Goal: Check status: Check status

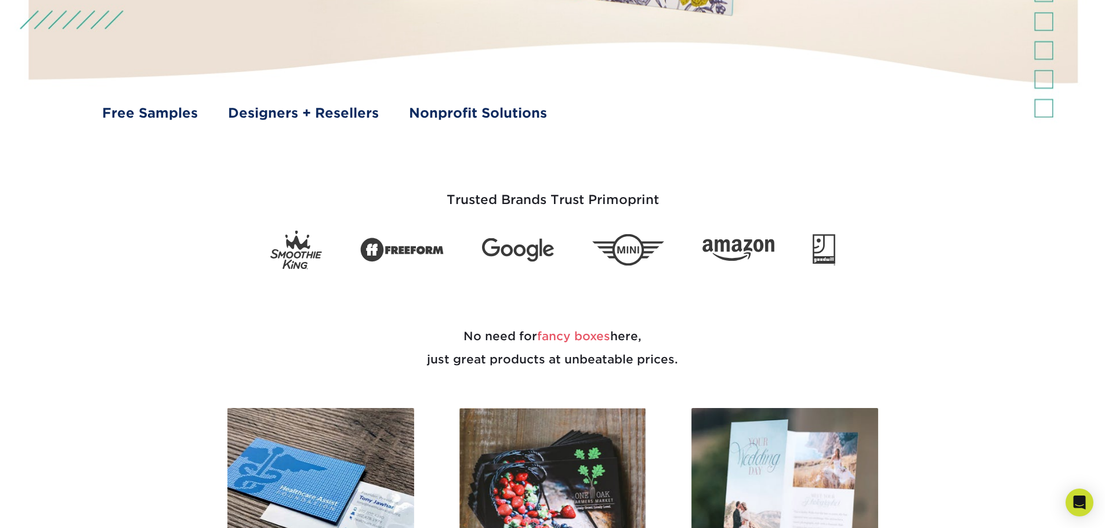
scroll to position [232, 0]
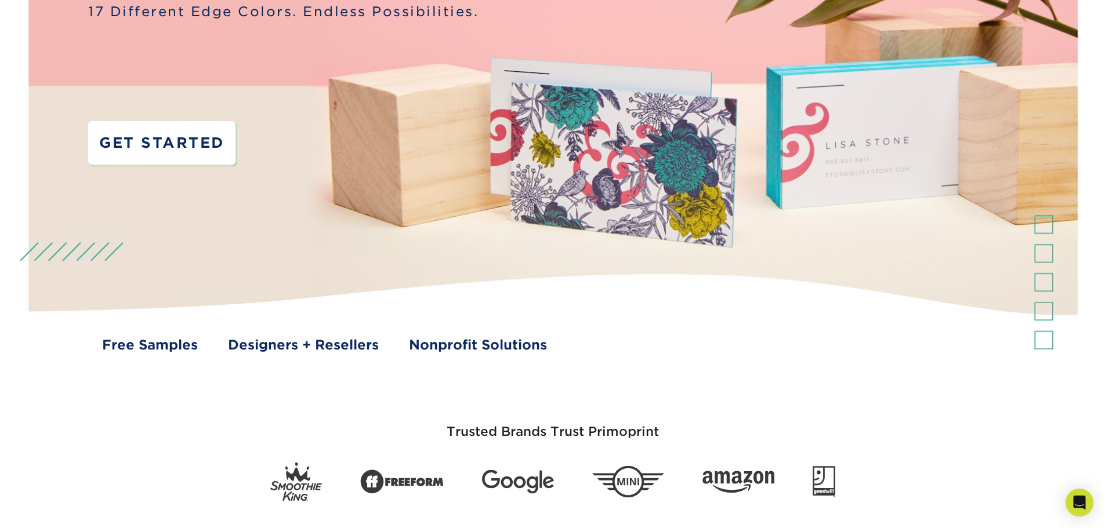
click at [194, 152] on link "GET STARTED" at bounding box center [161, 143] width 147 height 44
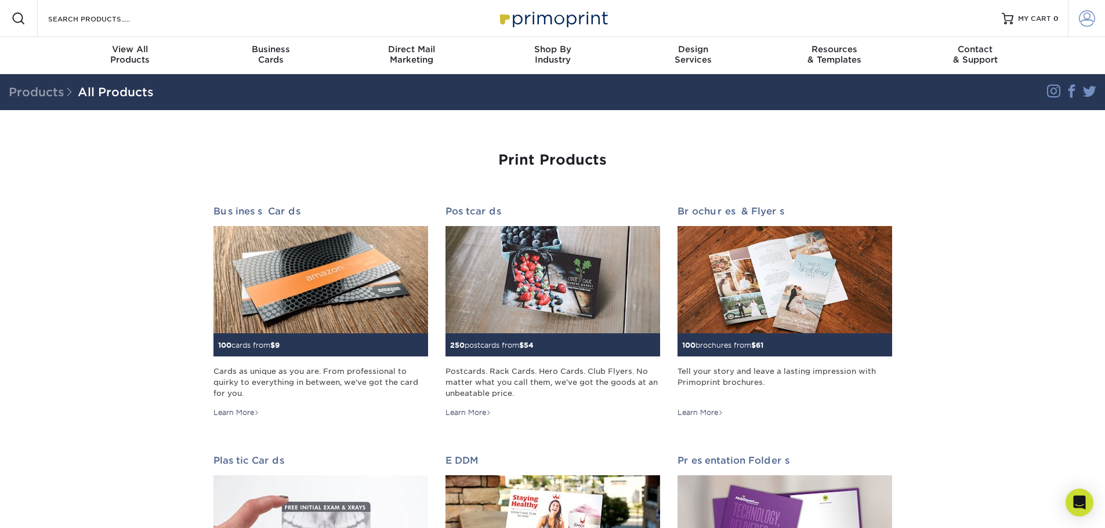
click at [1094, 27] on link "Account" at bounding box center [1086, 18] width 37 height 37
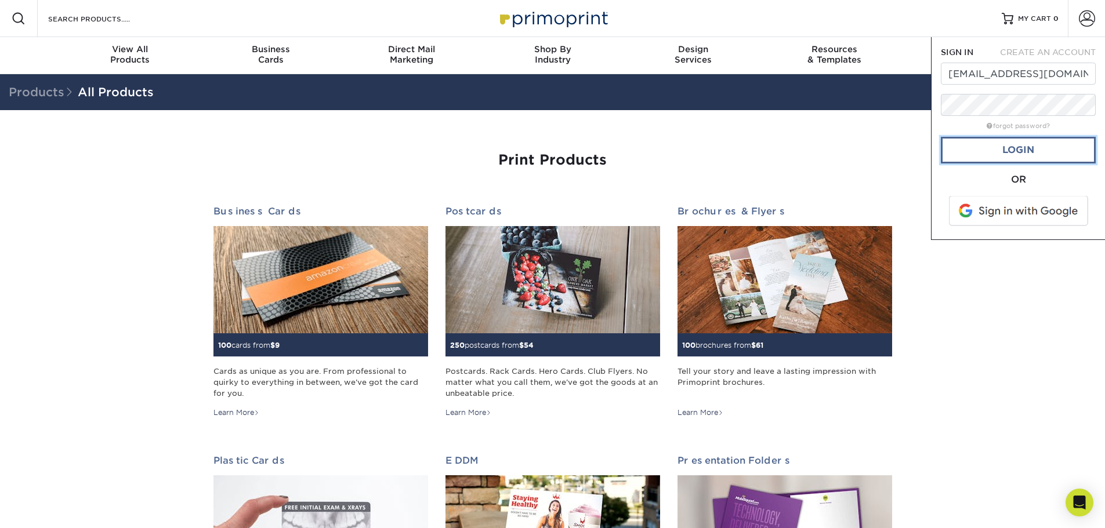
click at [984, 158] on link "Login" at bounding box center [1018, 150] width 155 height 27
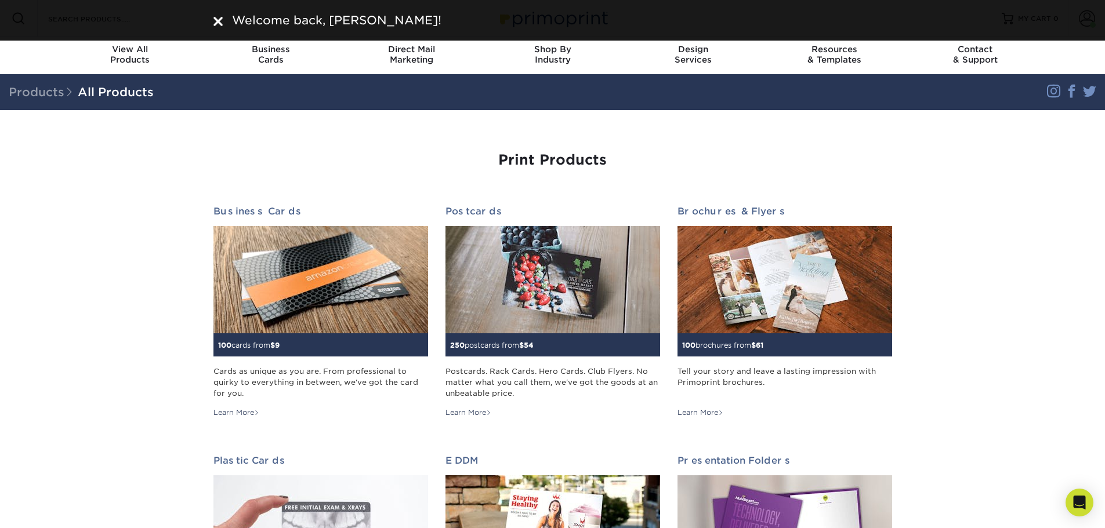
click at [222, 26] on div at bounding box center [217, 20] width 9 height 17
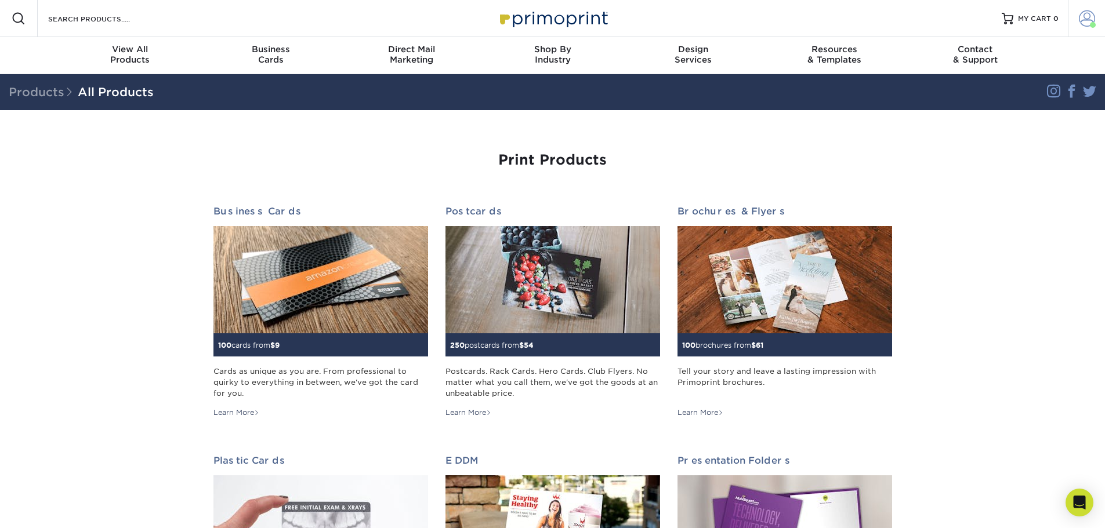
click at [1082, 17] on span at bounding box center [1087, 18] width 16 height 16
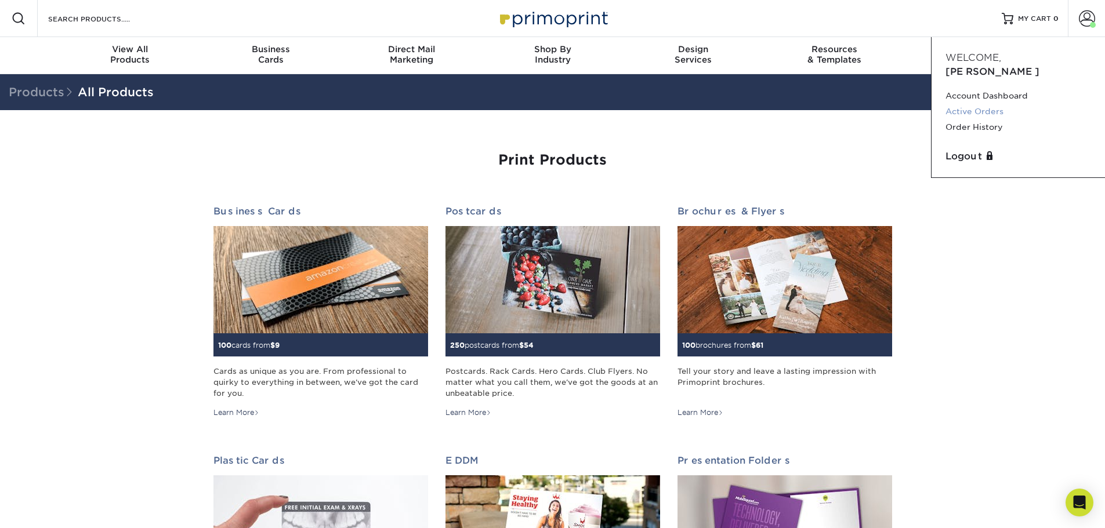
click at [986, 104] on link "Active Orders" at bounding box center [1019, 112] width 146 height 16
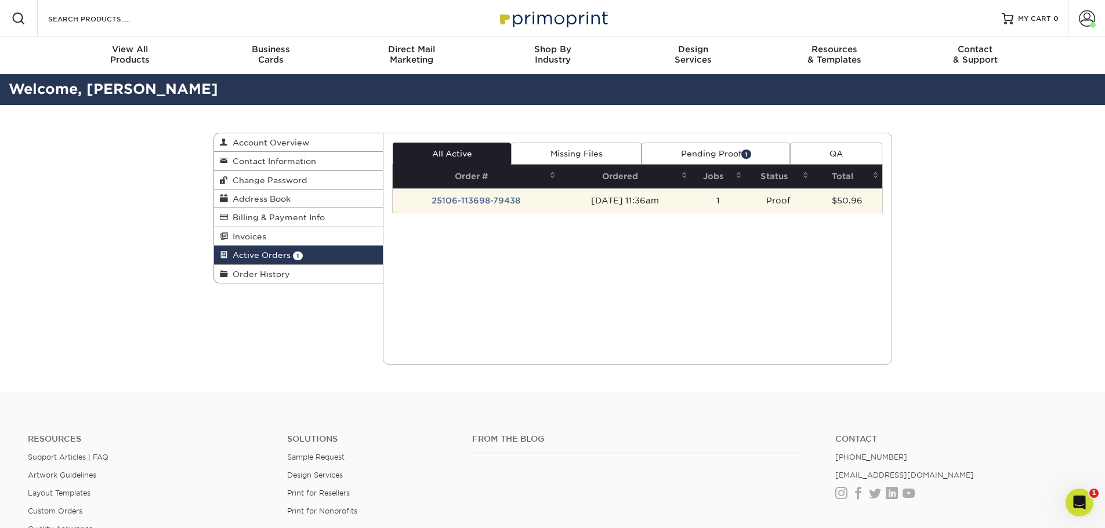
click at [617, 189] on td "[DATE] 11:36am" at bounding box center [625, 201] width 132 height 24
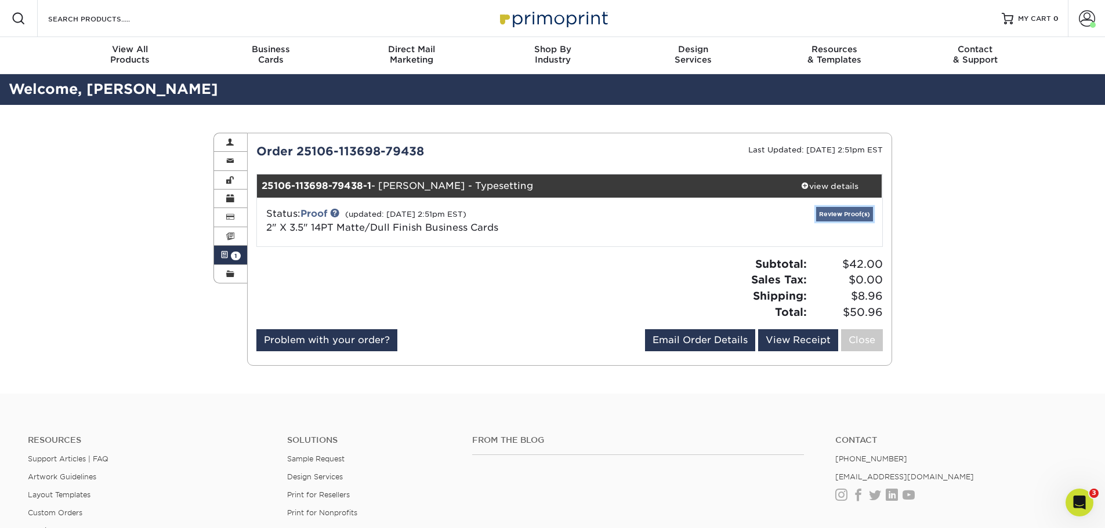
click at [843, 213] on link "Review Proof(s)" at bounding box center [844, 214] width 57 height 15
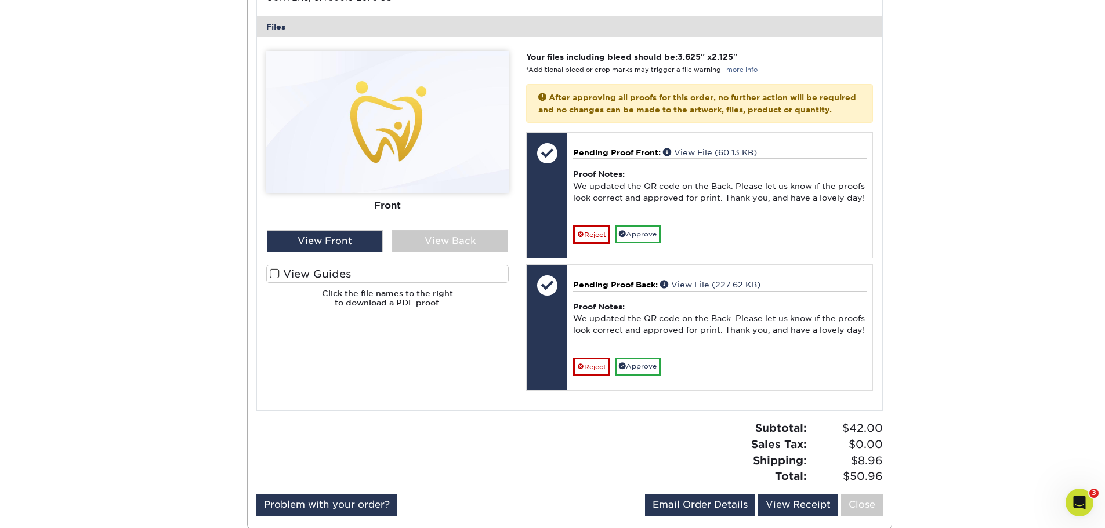
scroll to position [464, 0]
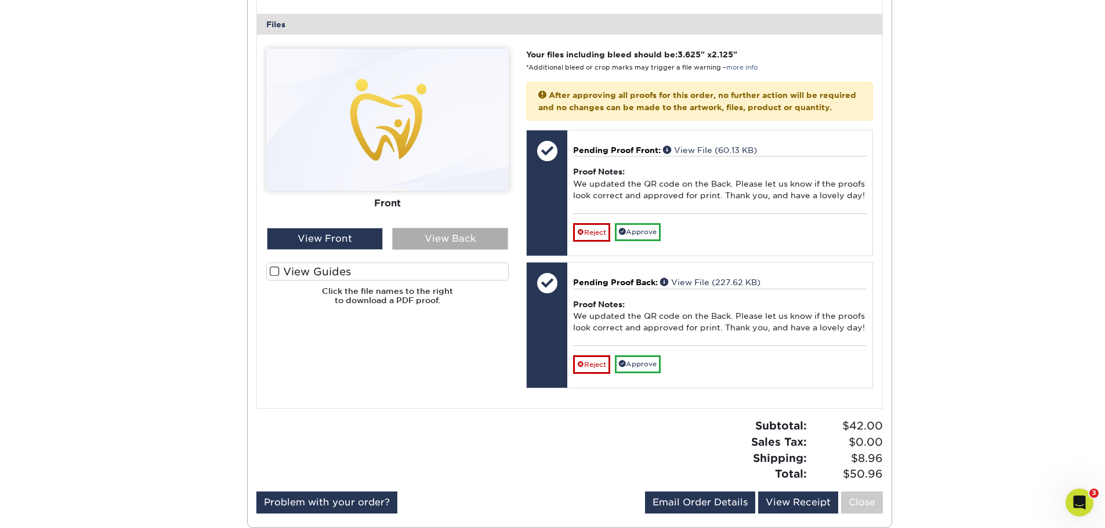
click at [459, 239] on div "View Back" at bounding box center [450, 239] width 116 height 22
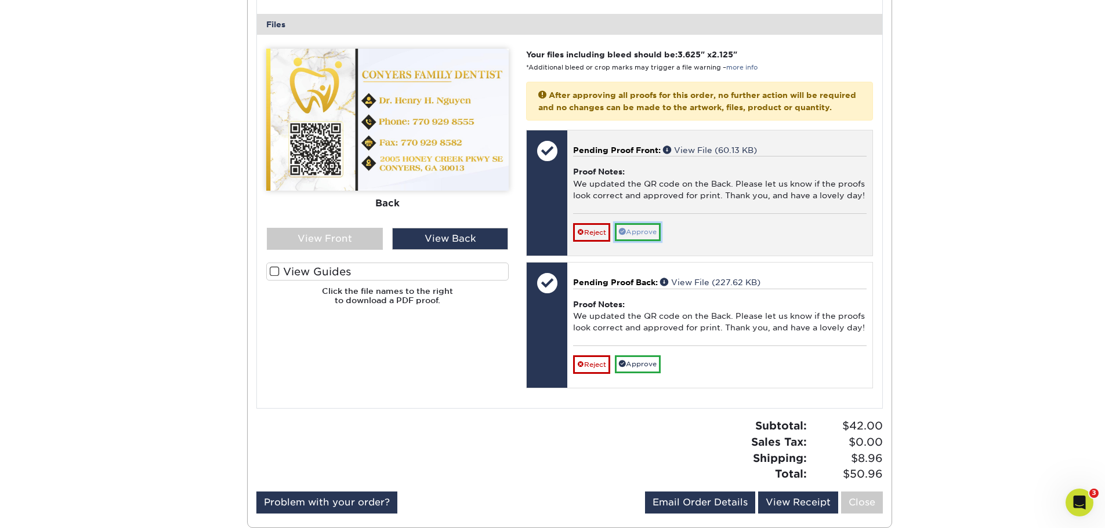
click at [647, 241] on link "Approve" at bounding box center [638, 232] width 46 height 18
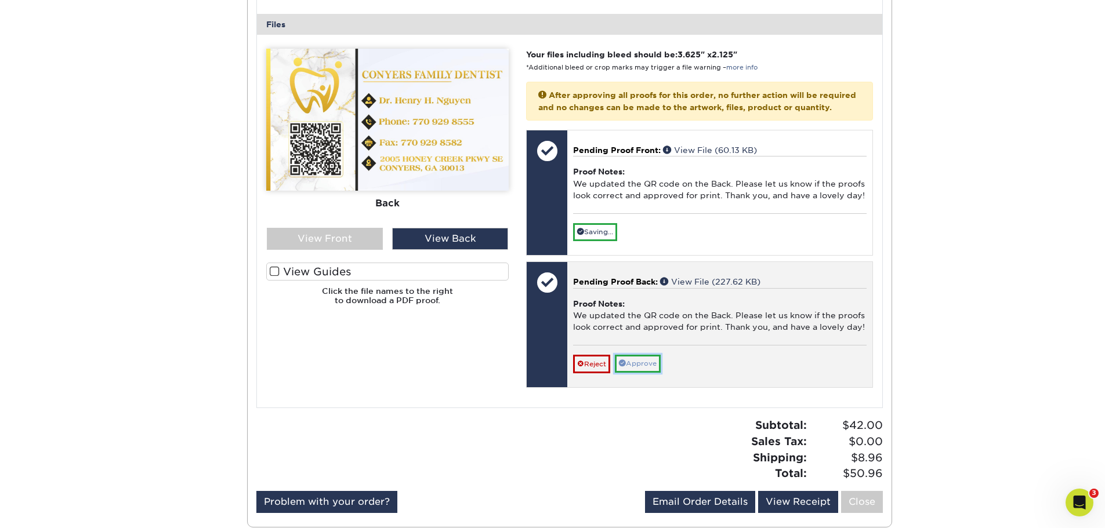
click at [640, 373] on link "Approve" at bounding box center [638, 364] width 46 height 18
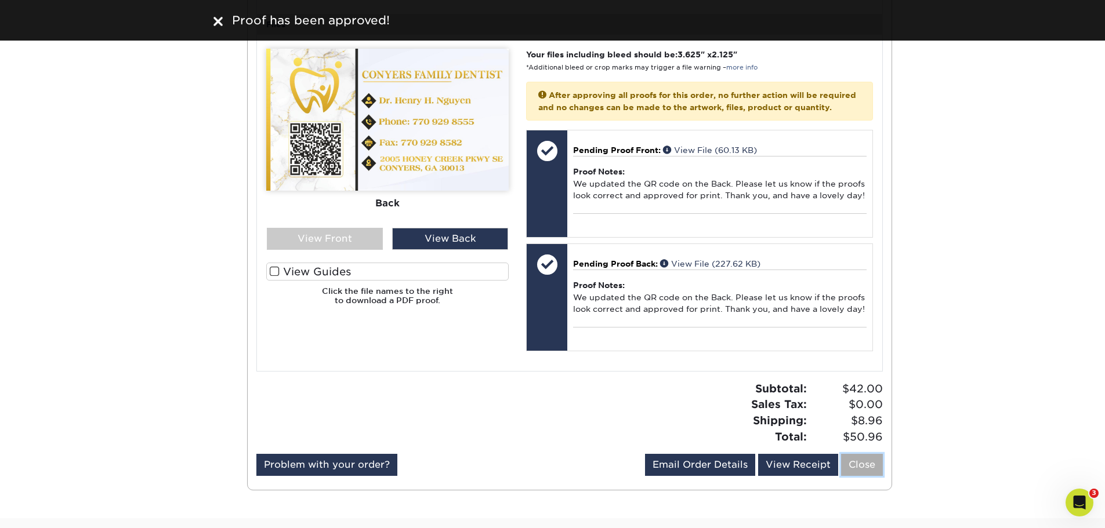
click at [871, 473] on link "Close" at bounding box center [862, 465] width 42 height 22
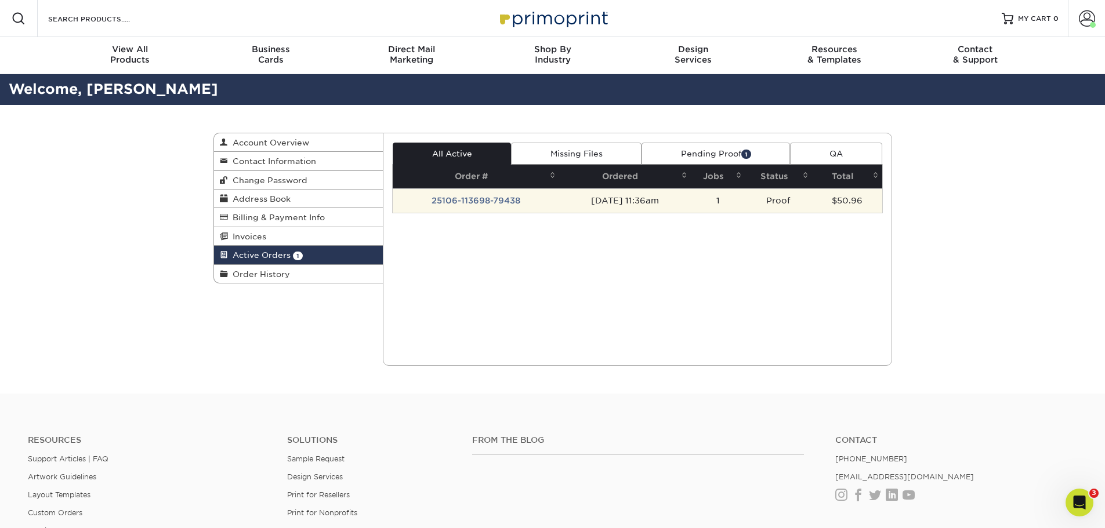
click at [559, 197] on td "[DATE] 11:36am" at bounding box center [625, 201] width 132 height 24
